Goal: Connect with others: Connect with other users

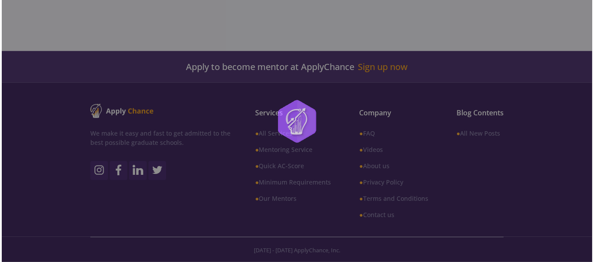
scroll to position [295, 0]
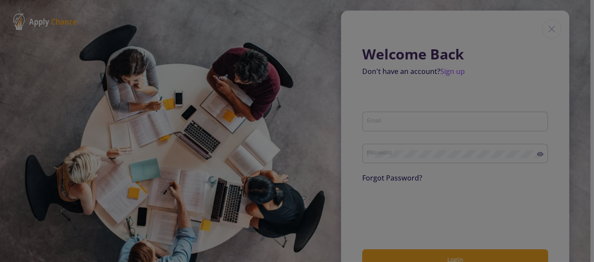
click at [590, 106] on html "Welcome Back Don't have an account? Sign up Email Password Forgot Password? Log…" at bounding box center [297, 131] width 594 height 262
